Goal: Task Accomplishment & Management: Complete application form

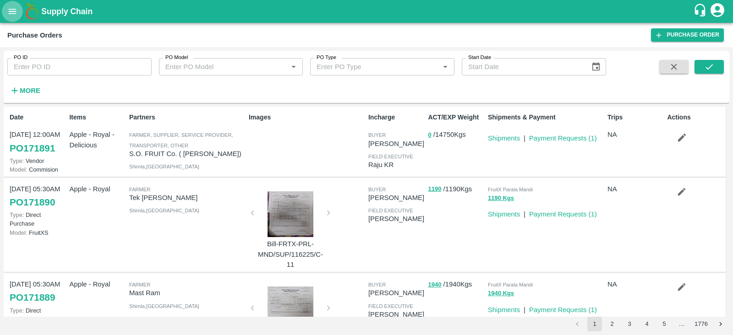
click at [11, 11] on icon "open drawer" at bounding box center [12, 11] width 10 height 10
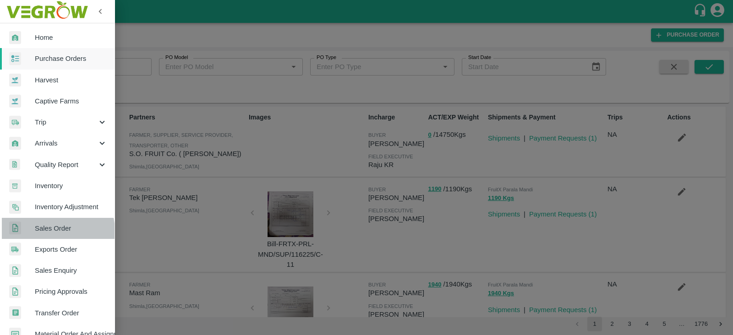
click at [50, 231] on span "Sales Order" at bounding box center [71, 229] width 72 height 10
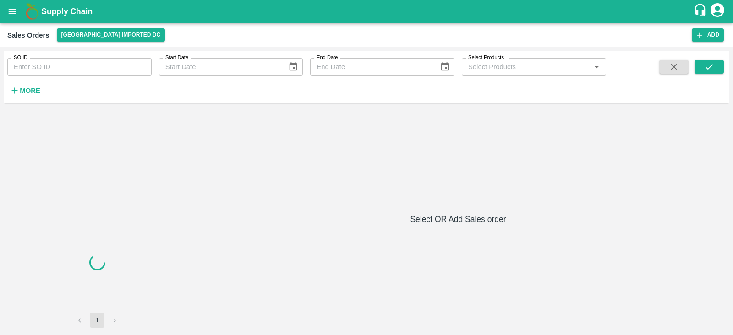
click at [54, 77] on div "SO ID SO ID Start Date Start Date End Date End Date Select Products Select Prod…" at bounding box center [303, 75] width 606 height 48
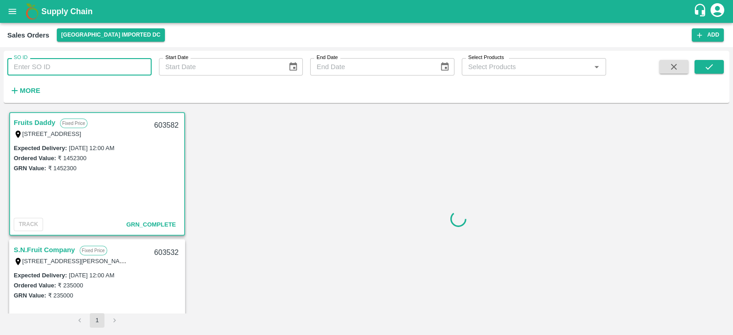
click at [51, 69] on input "SO ID" at bounding box center [79, 66] width 144 height 17
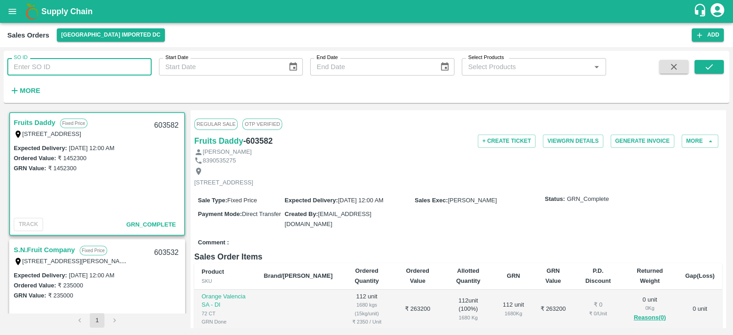
paste input "603487"
type input "603487"
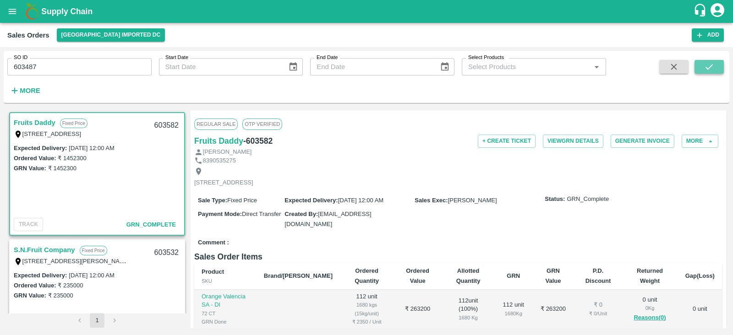
click at [706, 64] on icon "submit" at bounding box center [709, 67] width 10 height 10
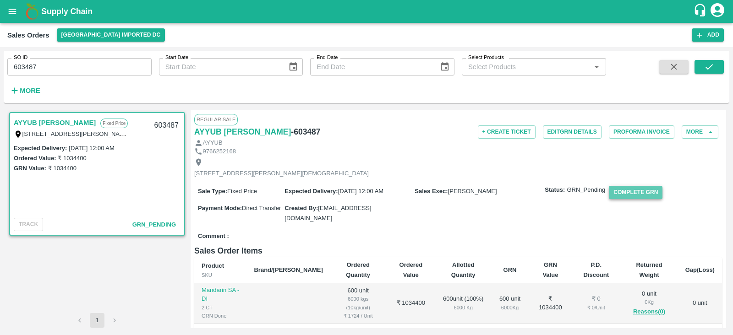
click at [633, 199] on button "Complete GRN" at bounding box center [636, 192] width 54 height 13
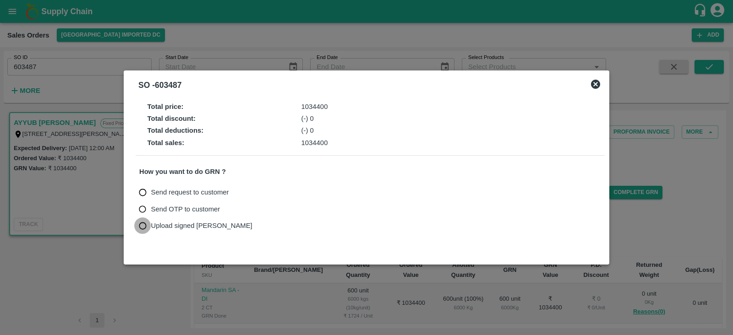
click at [142, 225] on input "Upload signed [PERSON_NAME]" at bounding box center [142, 226] width 17 height 17
radio input "true"
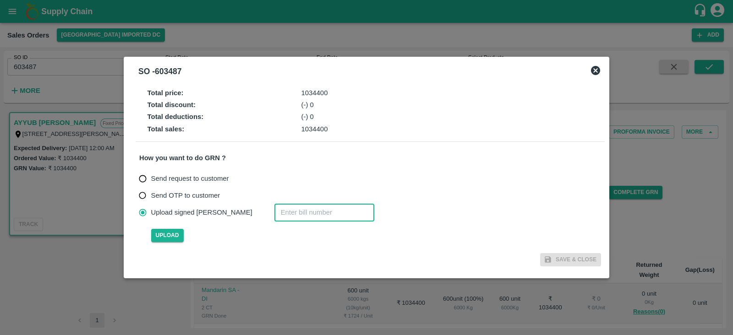
click at [283, 213] on input "number" at bounding box center [324, 212] width 100 height 17
paste input "603487"
type input "603487"
click at [157, 237] on span "Upload" at bounding box center [167, 235] width 33 height 13
click at [0, 0] on input "Upload" at bounding box center [0, 0] width 0 height 0
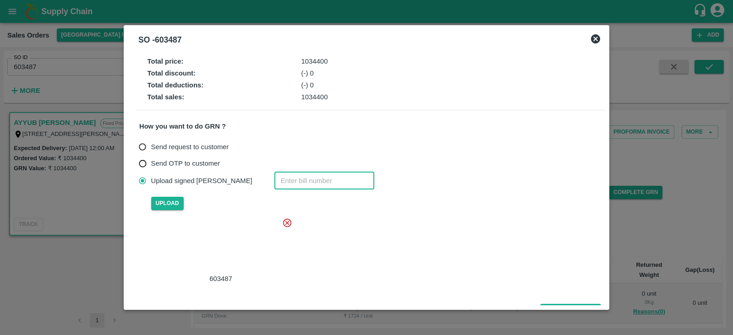
click at [274, 178] on input "number" at bounding box center [324, 180] width 100 height 17
paste input "603487"
type input "603487"
click at [434, 173] on div "Upload signed bill 603487 ​" at bounding box center [370, 180] width 462 height 17
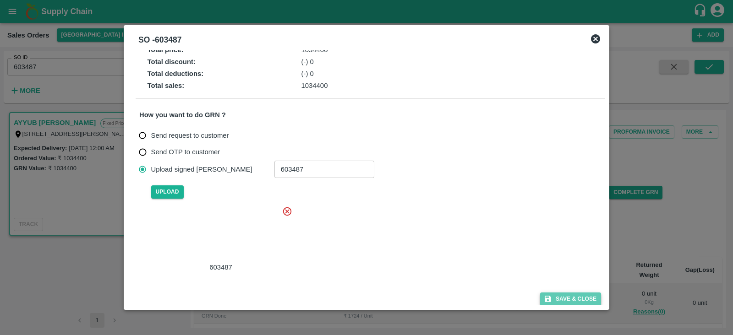
click at [566, 298] on button "Save & Close" at bounding box center [570, 299] width 61 height 13
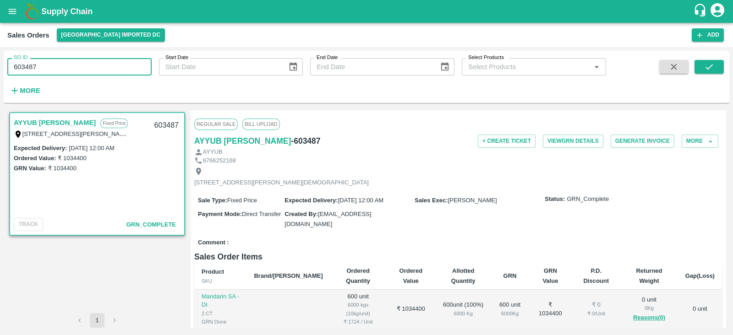
drag, startPoint x: 86, startPoint y: 65, endPoint x: 0, endPoint y: 52, distance: 86.5
click at [0, 52] on div "SO ID 603487 SO ID Start Date Start Date End Date End Date Select Products Sele…" at bounding box center [366, 191] width 733 height 288
type input "603487"
